Goal: Task Accomplishment & Management: Manage account settings

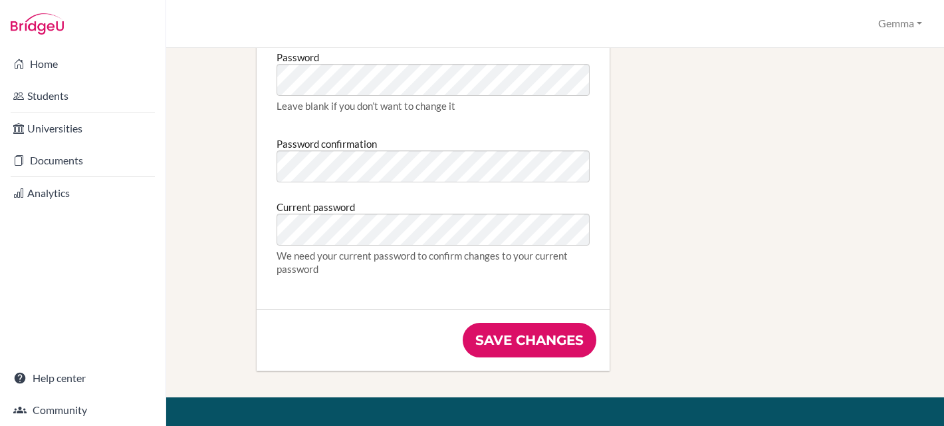
scroll to position [751, 0]
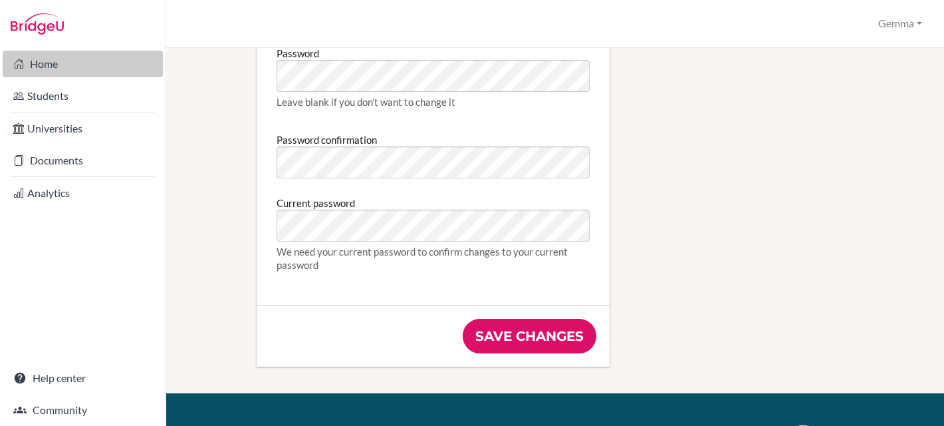
click at [47, 65] on link "Home" at bounding box center [83, 64] width 160 height 27
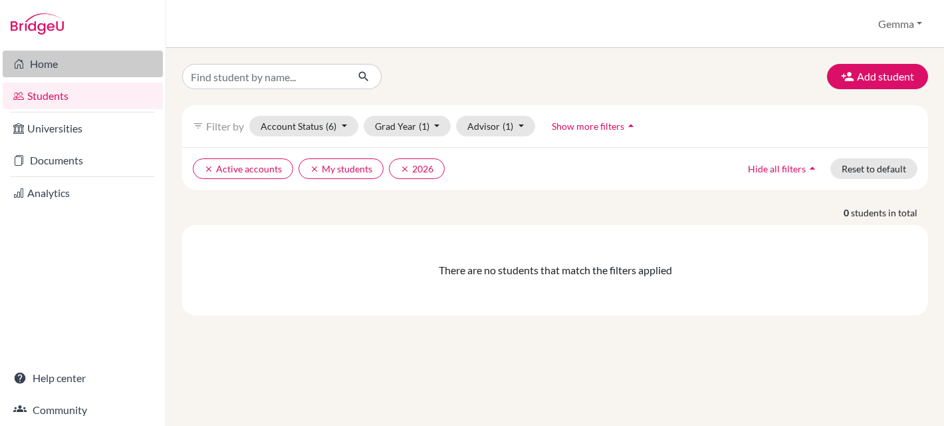
click at [54, 58] on link "Home" at bounding box center [83, 64] width 160 height 27
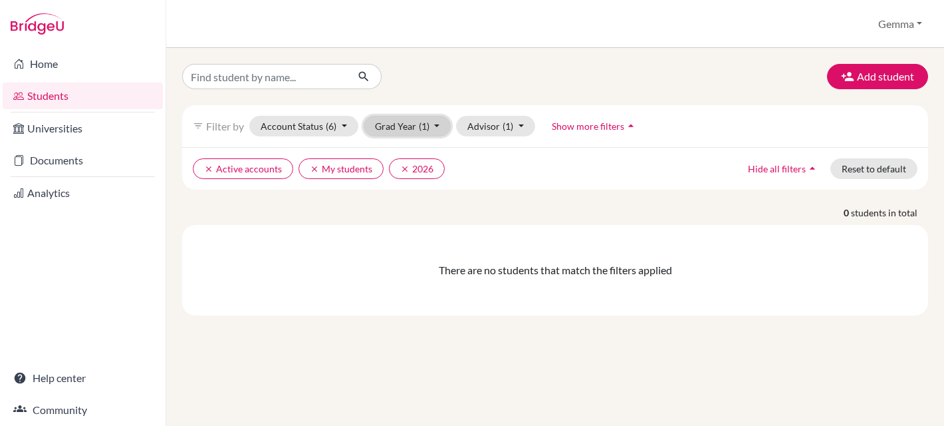
click at [407, 126] on button "Grad Year (1)" at bounding box center [408, 126] width 88 height 21
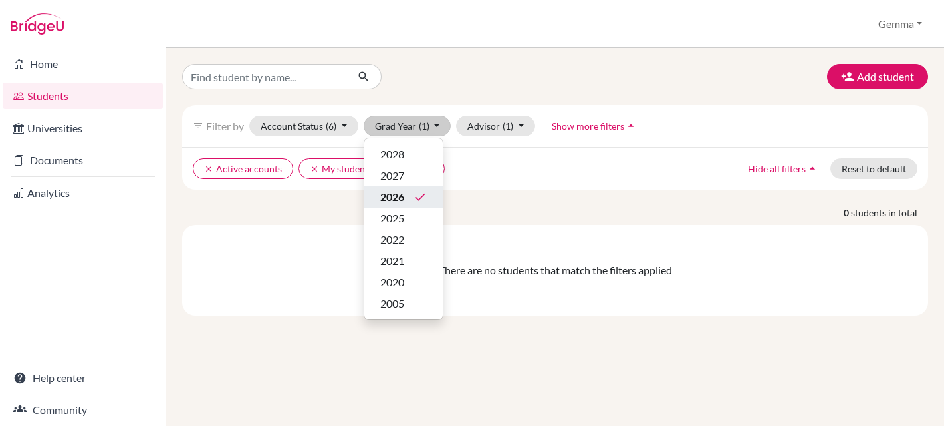
click at [401, 195] on span "2026" at bounding box center [392, 197] width 24 height 16
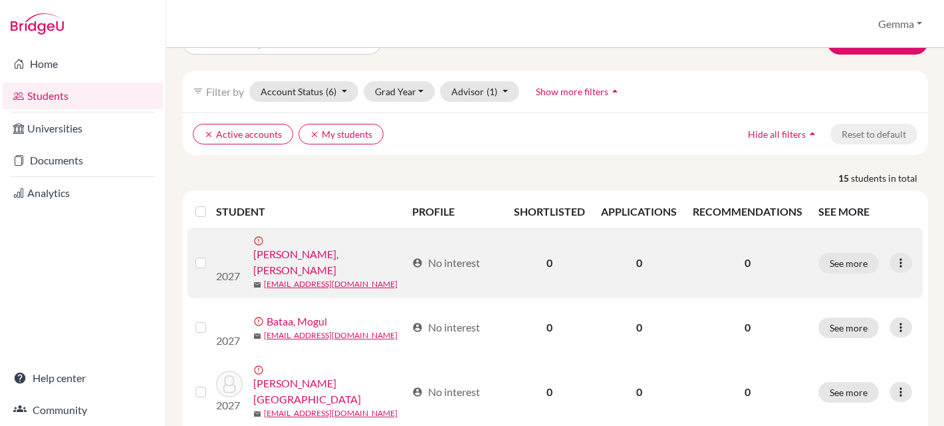
scroll to position [39, 0]
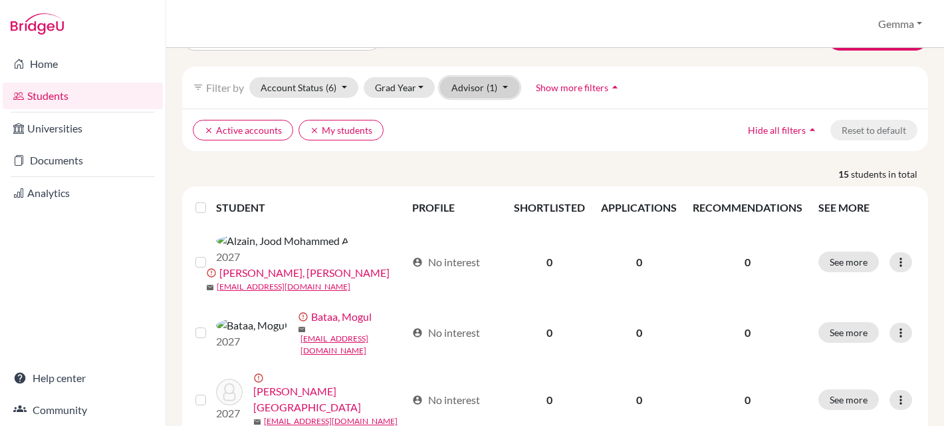
click at [487, 88] on span "(1)" at bounding box center [492, 87] width 11 height 11
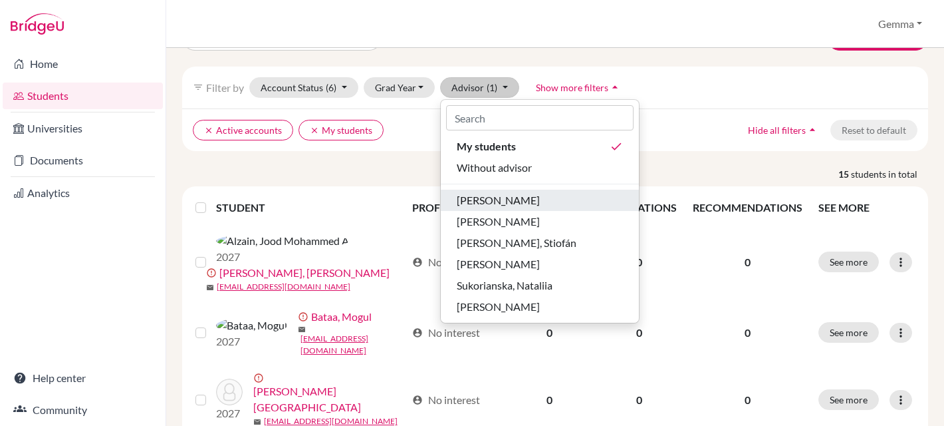
click at [475, 201] on span "[PERSON_NAME]" at bounding box center [498, 200] width 83 height 16
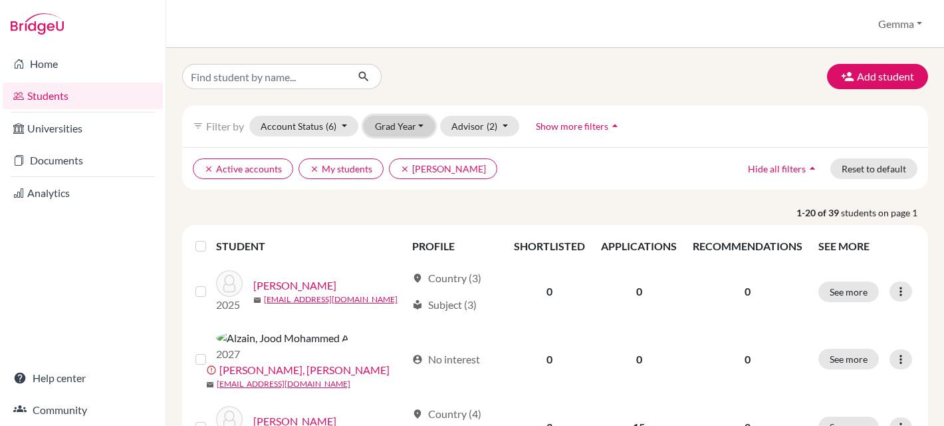
click at [384, 124] on button "Grad Year" at bounding box center [400, 126] width 72 height 21
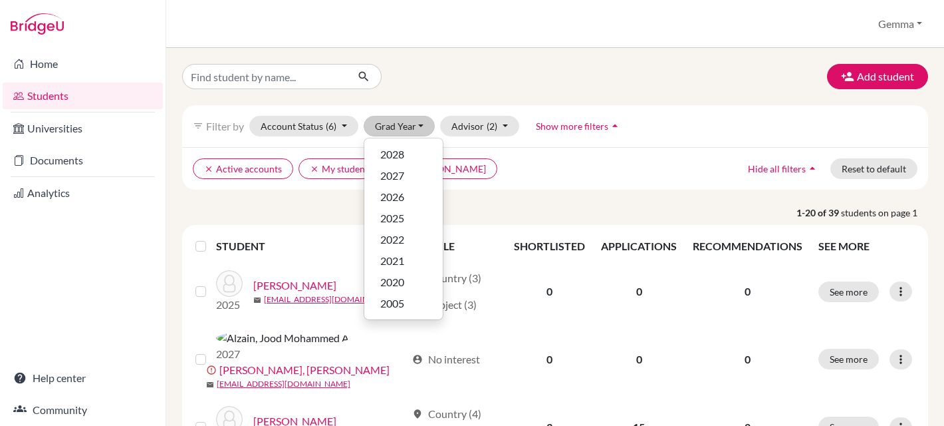
click at [316, 108] on div "filter_list Filter by Account Status (6) Active accounts done Archived accounts…" at bounding box center [555, 126] width 746 height 42
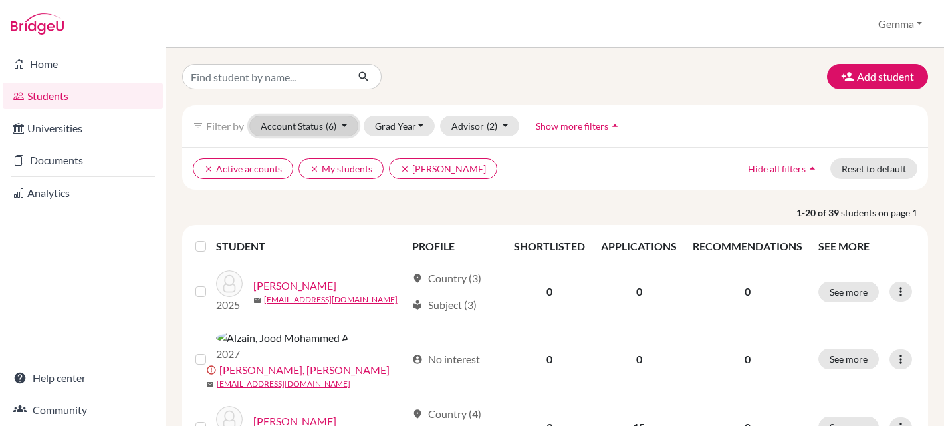
click at [308, 126] on button "Account Status (6)" at bounding box center [303, 126] width 109 height 21
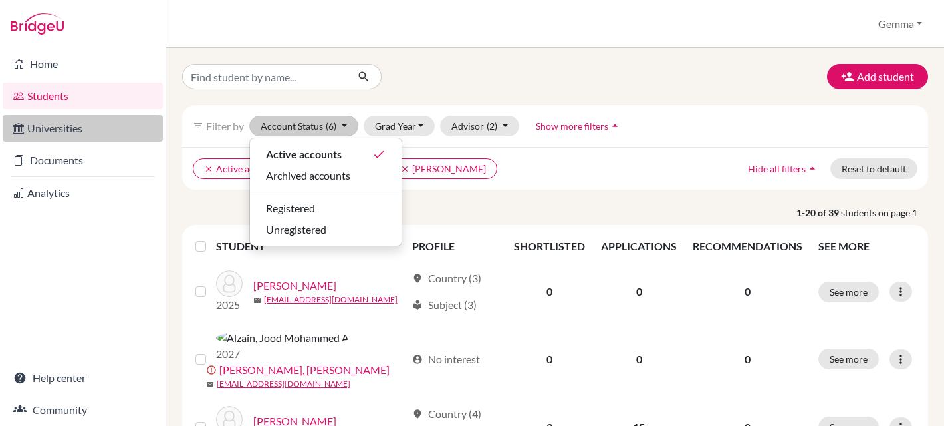
click at [80, 132] on link "Universities" at bounding box center [83, 128] width 160 height 27
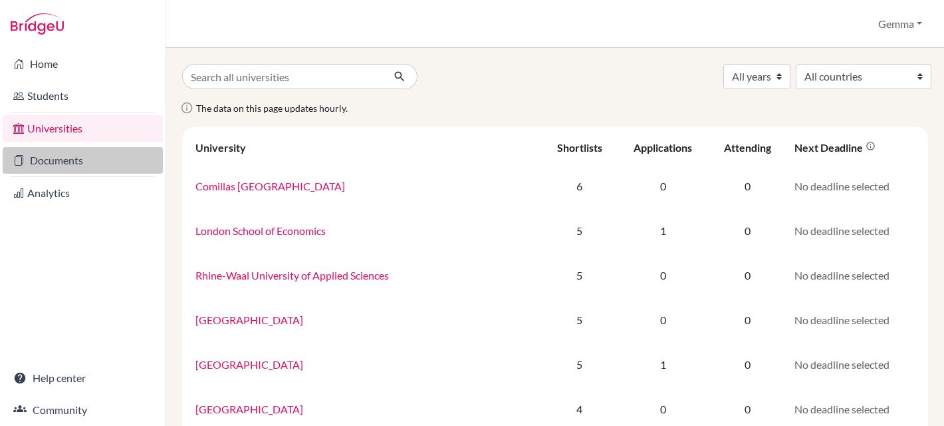
click at [64, 158] on link "Documents" at bounding box center [83, 160] width 160 height 27
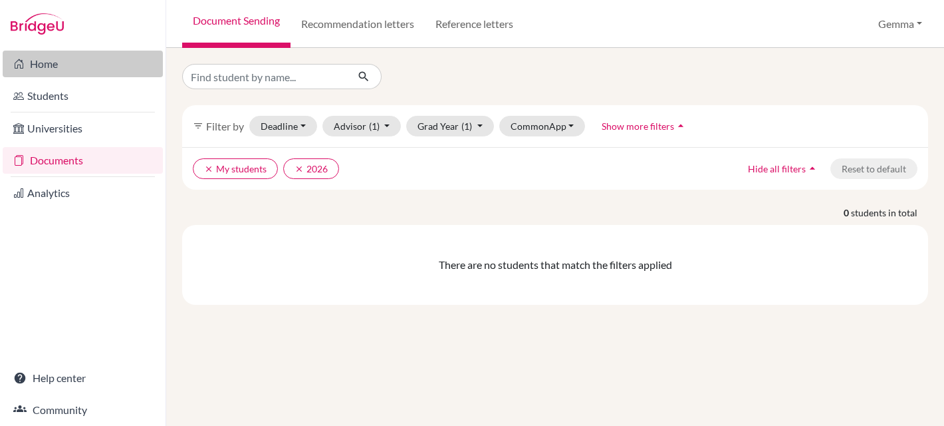
click at [41, 61] on link "Home" at bounding box center [83, 64] width 160 height 27
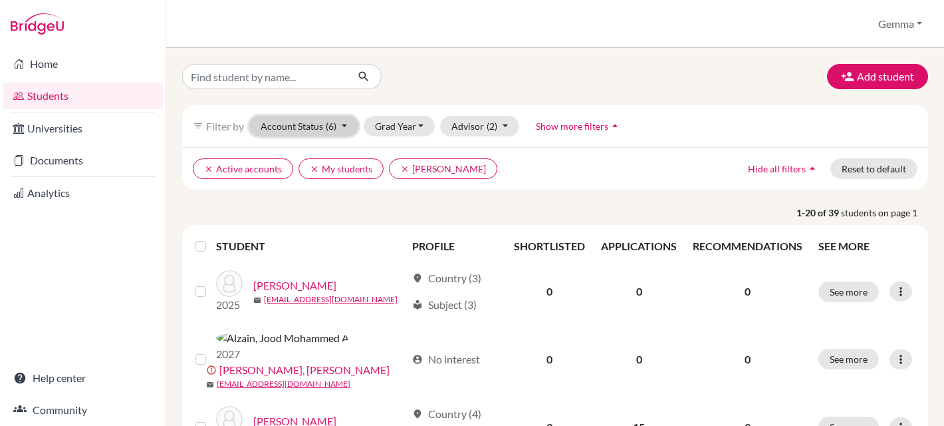
click at [312, 123] on button "Account Status (6)" at bounding box center [303, 126] width 109 height 21
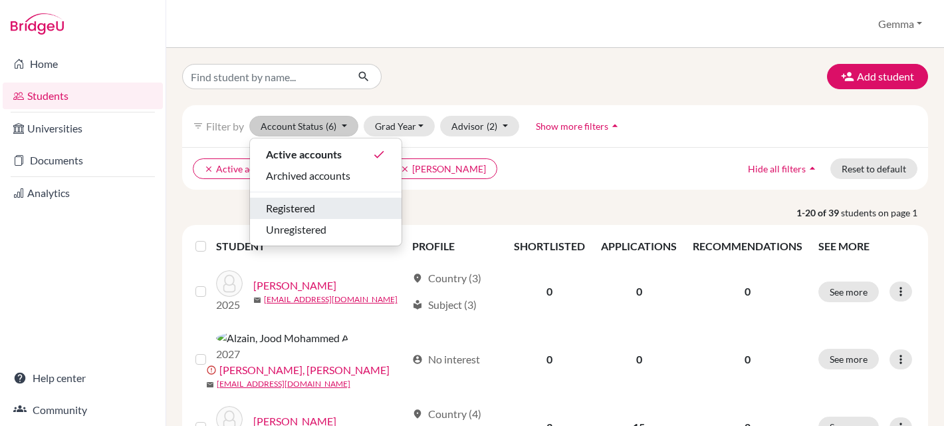
click at [310, 207] on span "Registered" at bounding box center [290, 208] width 49 height 16
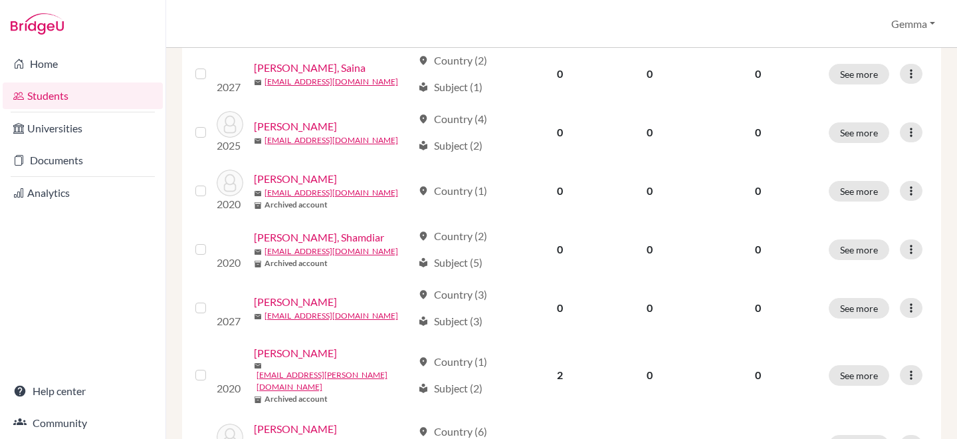
scroll to position [1082, 0]
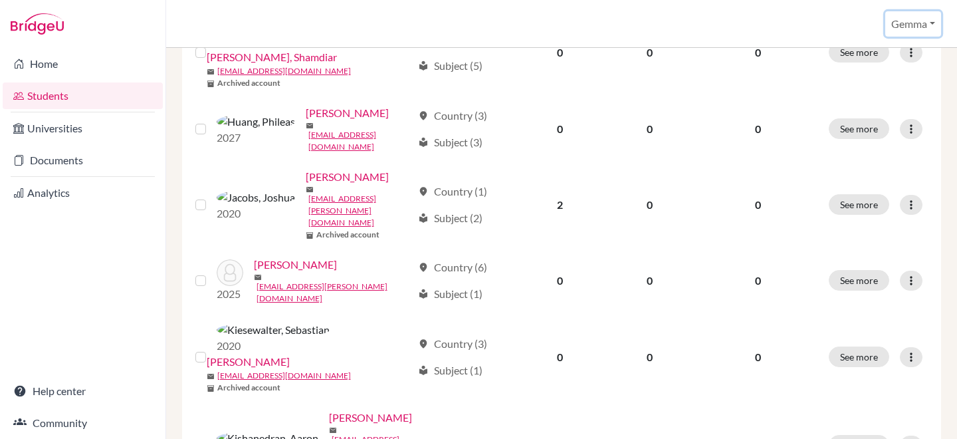
click at [918, 29] on button "Gemma" at bounding box center [914, 23] width 56 height 25
click at [882, 81] on link "School Settings" at bounding box center [891, 75] width 105 height 21
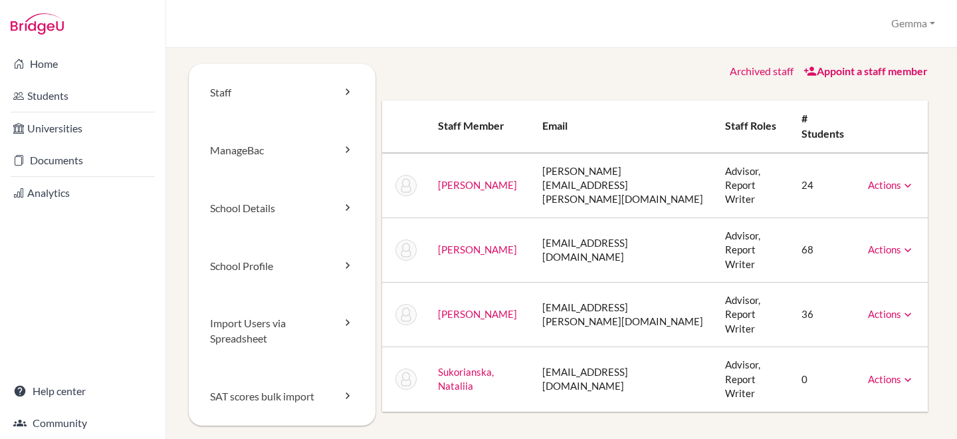
click at [889, 184] on link "Actions" at bounding box center [891, 185] width 47 height 12
click at [352, 98] on link "Staff" at bounding box center [282, 93] width 187 height 58
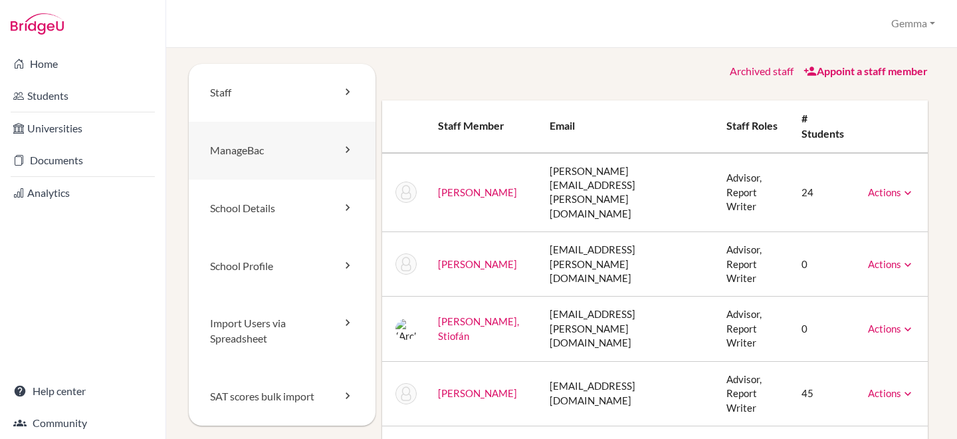
click at [338, 140] on link "ManageBac" at bounding box center [282, 151] width 187 height 58
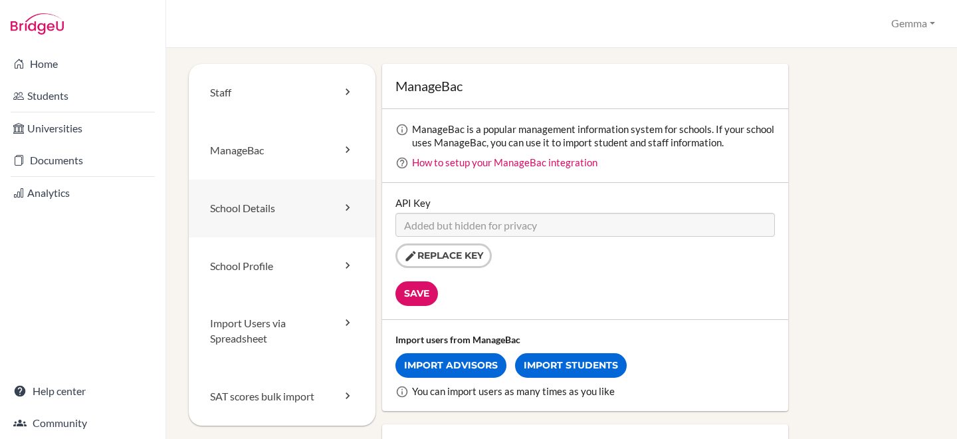
click at [328, 209] on link "School Details" at bounding box center [282, 209] width 187 height 58
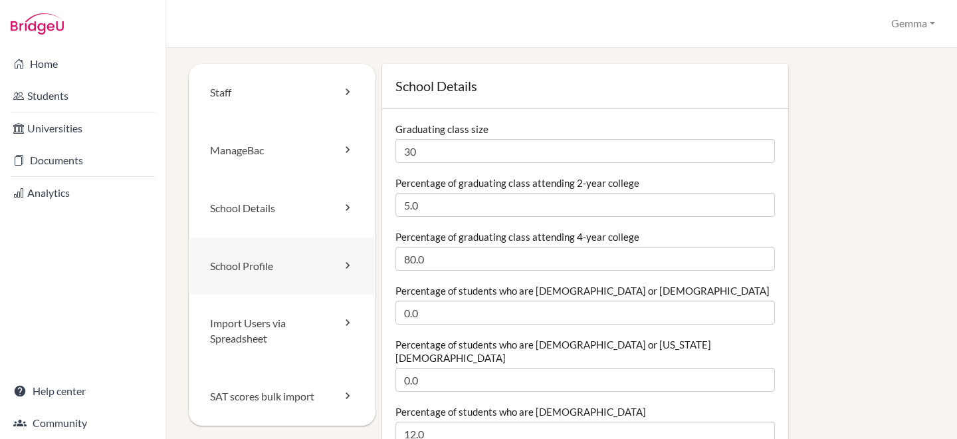
click at [320, 268] on link "School Profile" at bounding box center [282, 266] width 187 height 58
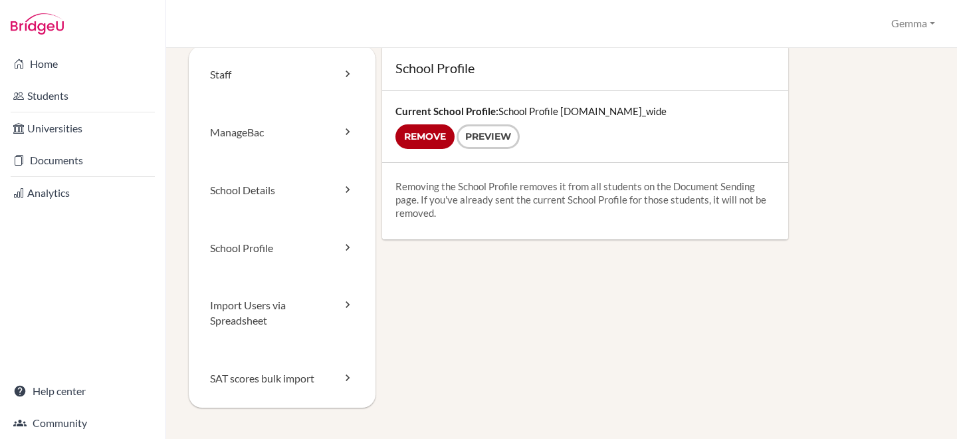
scroll to position [17, 0]
